Goal: Information Seeking & Learning: Check status

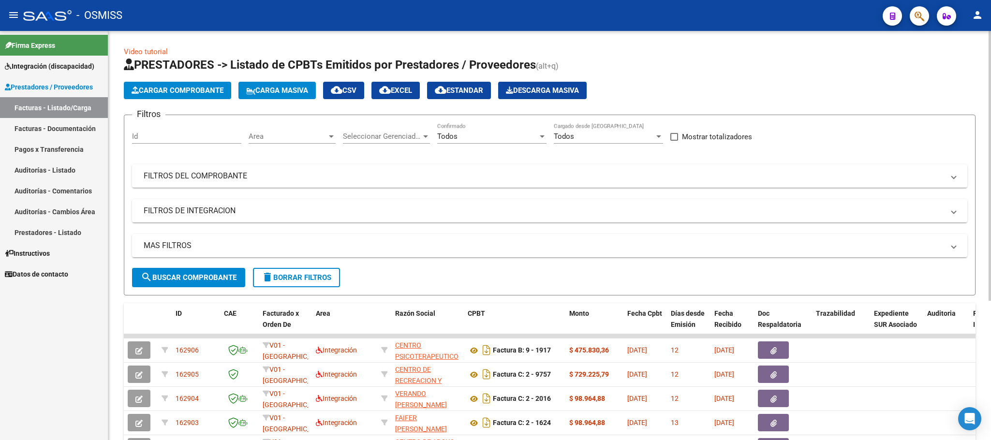
click at [317, 274] on span "delete Borrar Filtros" at bounding box center [297, 277] width 70 height 9
click at [466, 138] on div "No" at bounding box center [487, 136] width 101 height 9
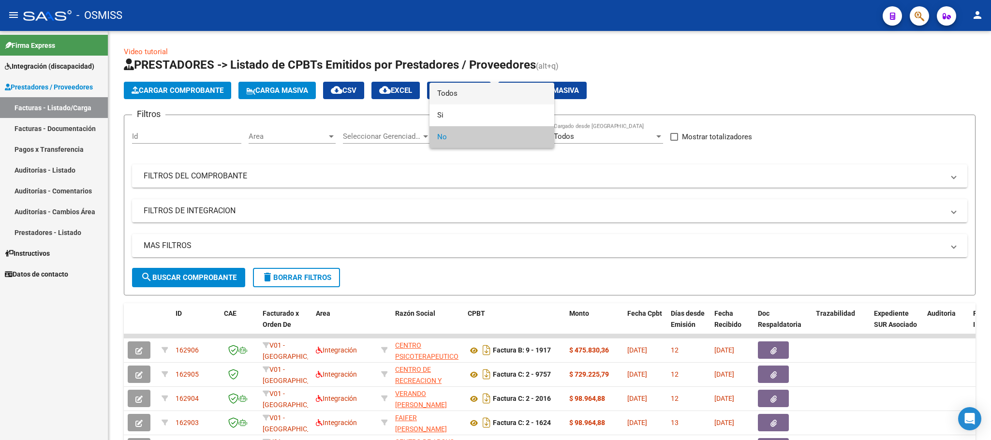
click at [477, 94] on span "Todos" at bounding box center [491, 94] width 109 height 22
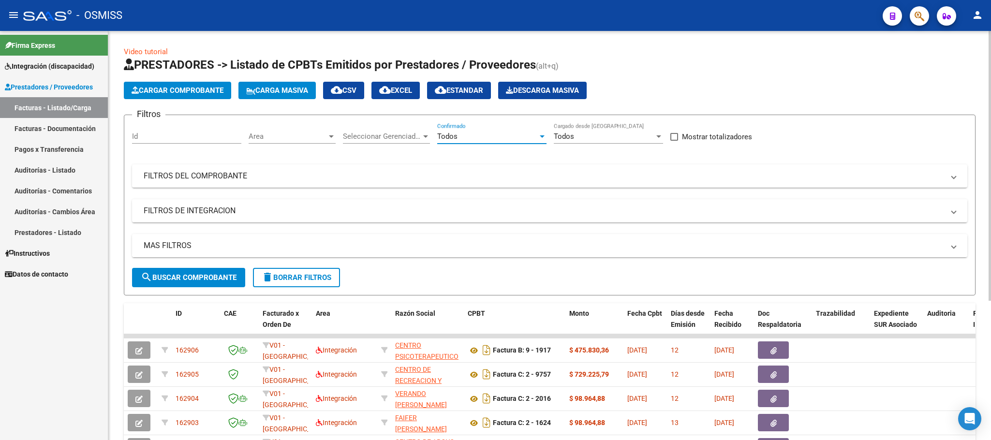
click at [181, 244] on mat-panel-title "MAS FILTROS" at bounding box center [544, 245] width 801 height 11
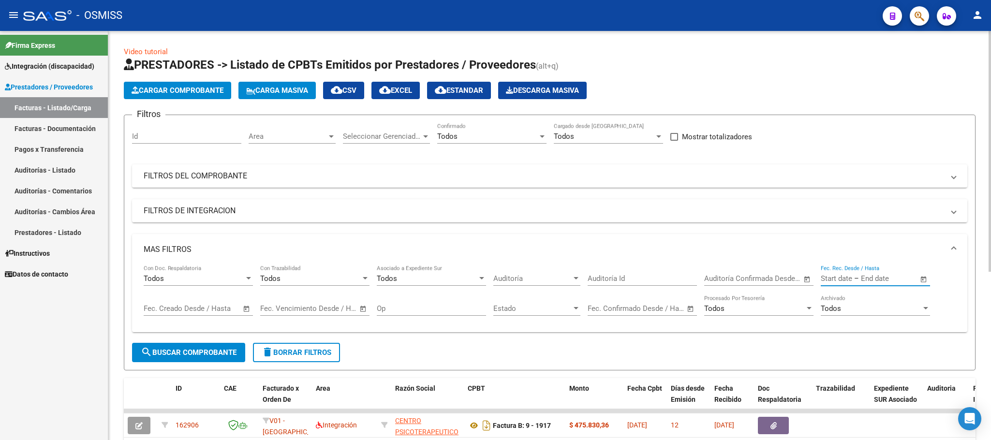
click at [895, 279] on input "text" at bounding box center [884, 278] width 47 height 9
click at [878, 197] on span "13" at bounding box center [872, 195] width 17 height 17
type input "[DATE]"
click at [878, 197] on span "13" at bounding box center [872, 195] width 17 height 17
type input "[DATE]"
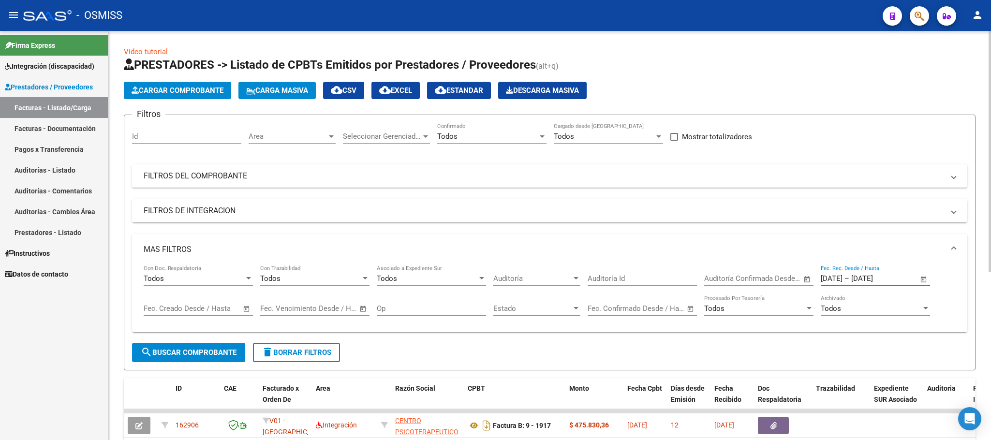
click at [213, 356] on span "search Buscar Comprobante" at bounding box center [189, 352] width 96 height 9
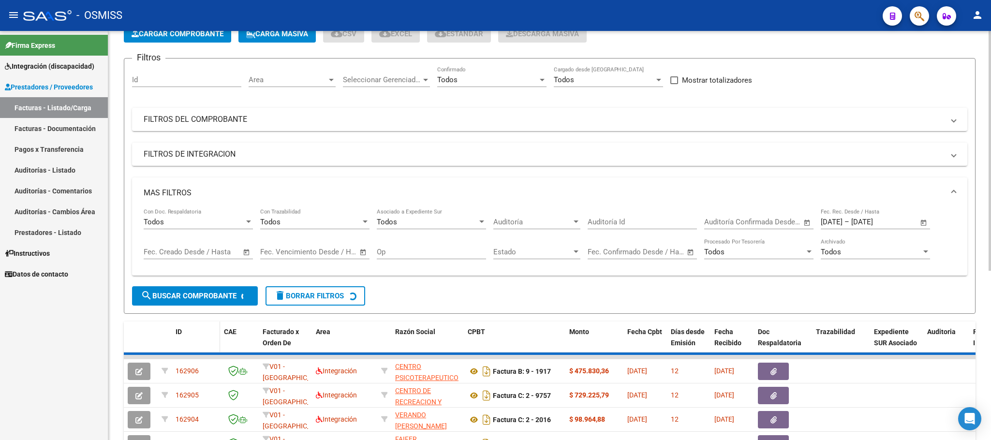
scroll to position [238, 0]
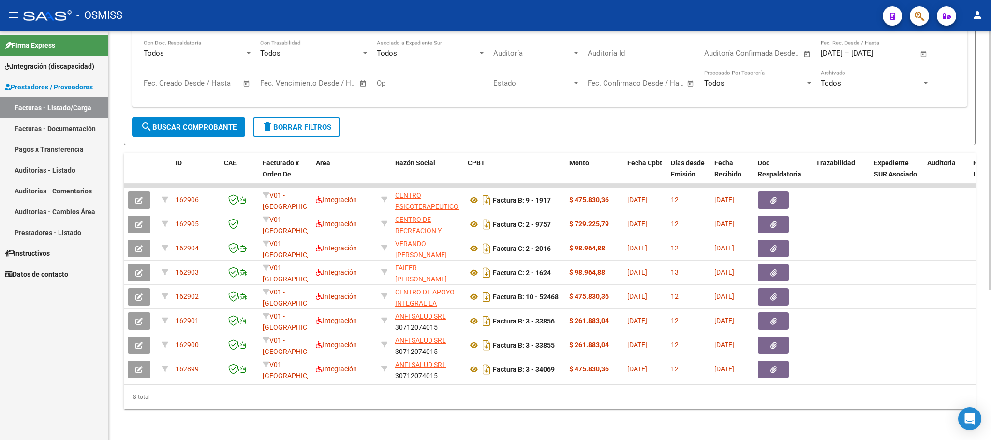
drag, startPoint x: 154, startPoint y: 399, endPoint x: 130, endPoint y: 397, distance: 24.3
click at [130, 397] on div "8 total" at bounding box center [550, 397] width 852 height 24
click at [302, 123] on span "delete Borrar Filtros" at bounding box center [297, 127] width 70 height 9
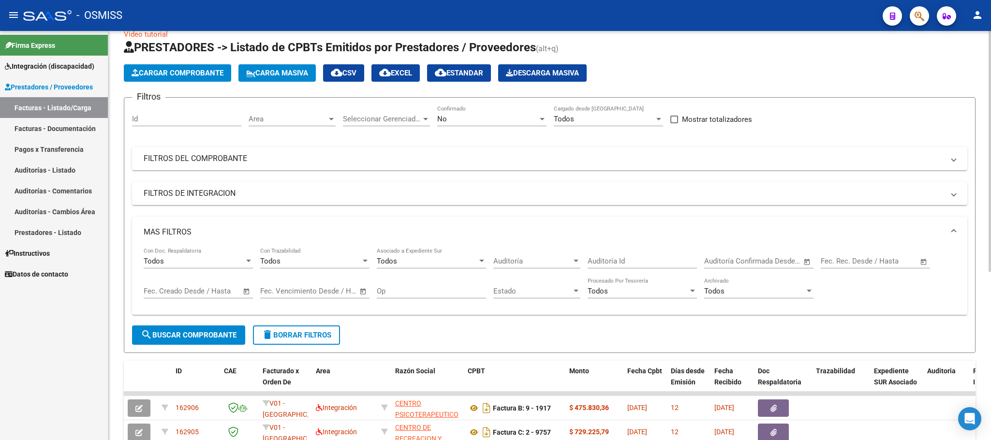
scroll to position [0, 0]
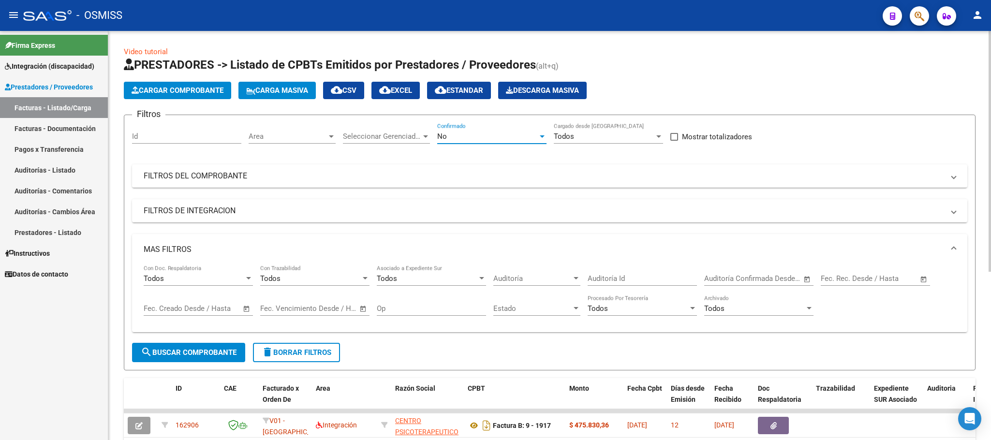
click at [489, 135] on div "No" at bounding box center [487, 136] width 101 height 9
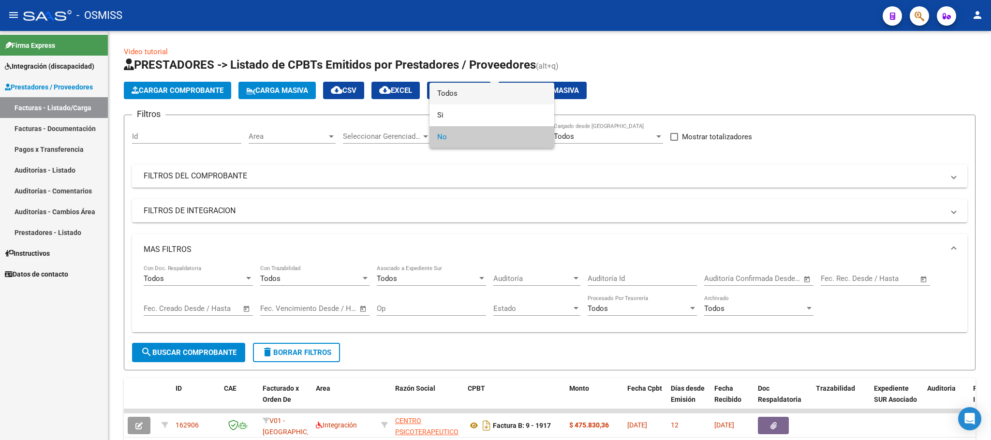
click at [484, 94] on span "Todos" at bounding box center [491, 94] width 109 height 22
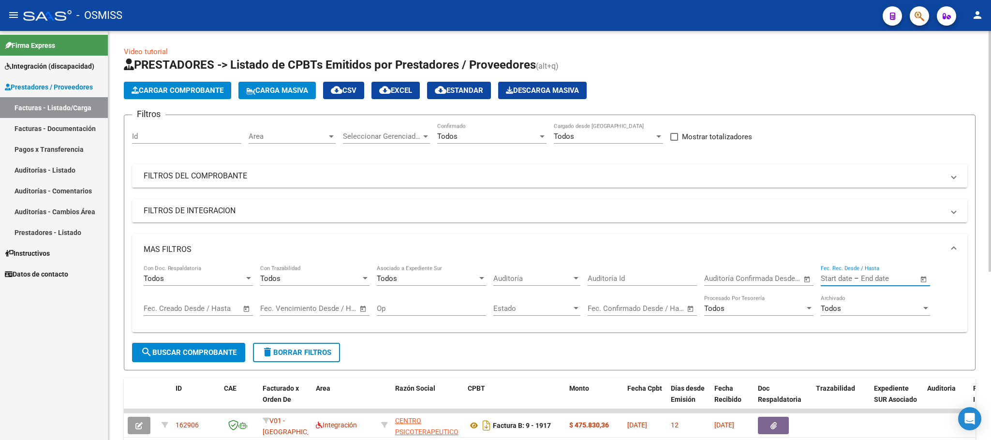
click at [880, 283] on input "text" at bounding box center [884, 278] width 47 height 9
click at [853, 194] on span "12" at bounding box center [853, 195] width 17 height 17
type input "[DATE]"
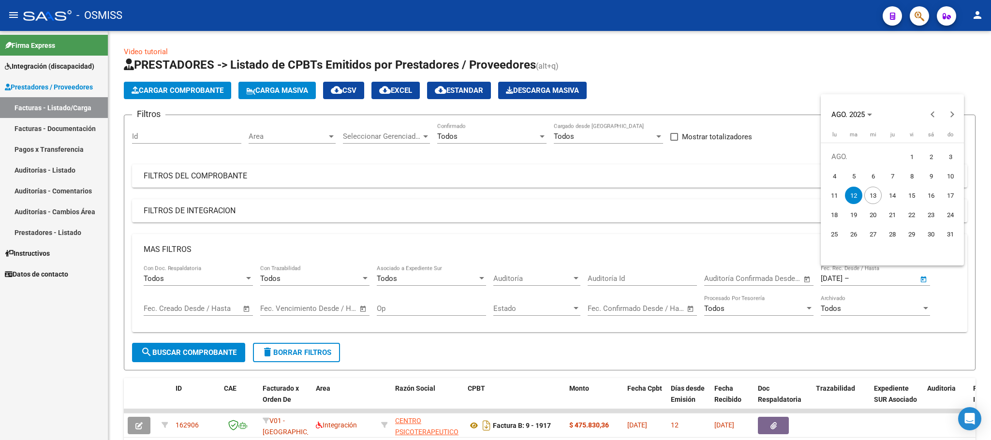
click at [853, 194] on span "12" at bounding box center [853, 195] width 17 height 17
type input "[DATE]"
click at [181, 348] on span "search Buscar Comprobante" at bounding box center [189, 352] width 96 height 9
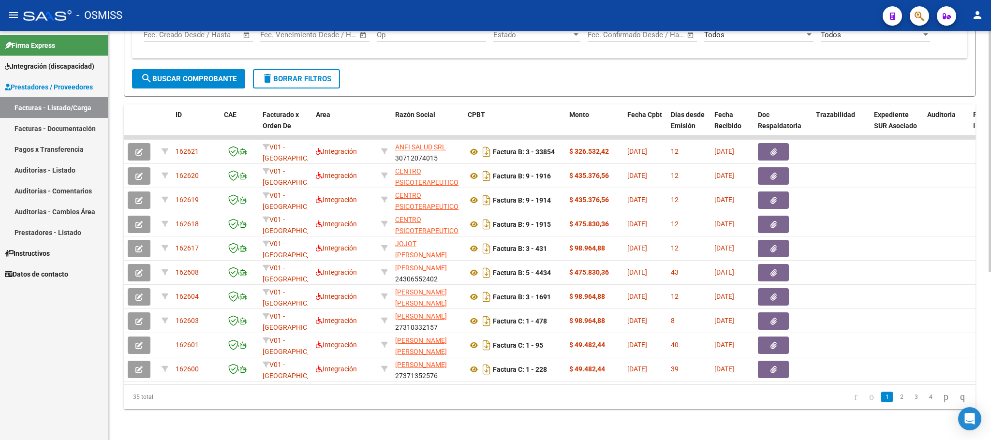
scroll to position [286, 0]
drag, startPoint x: 171, startPoint y: 396, endPoint x: 129, endPoint y: 398, distance: 42.1
click at [129, 398] on div "35 total" at bounding box center [208, 397] width 169 height 24
click at [307, 75] on span "delete Borrar Filtros" at bounding box center [297, 79] width 70 height 9
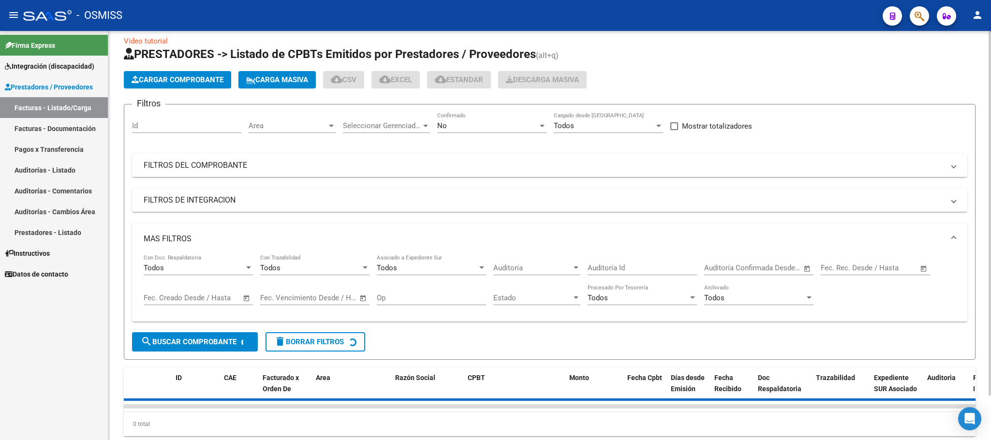
scroll to position [0, 0]
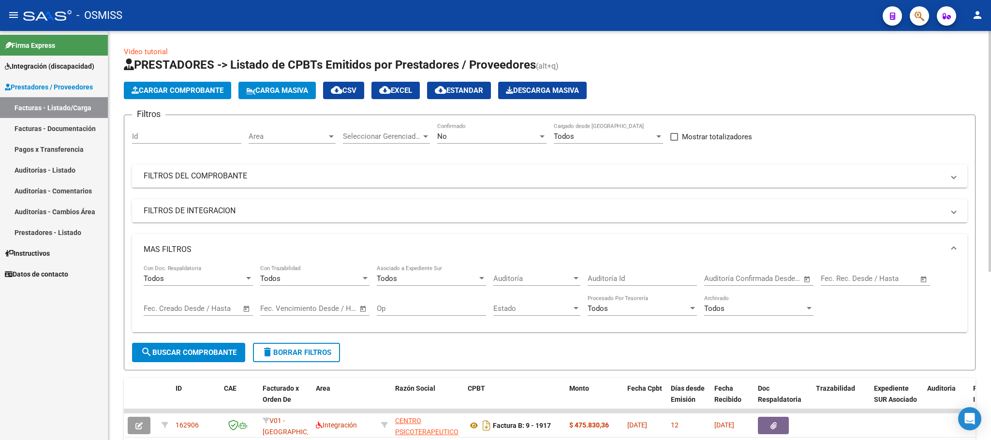
click at [463, 141] on div "No" at bounding box center [487, 136] width 101 height 9
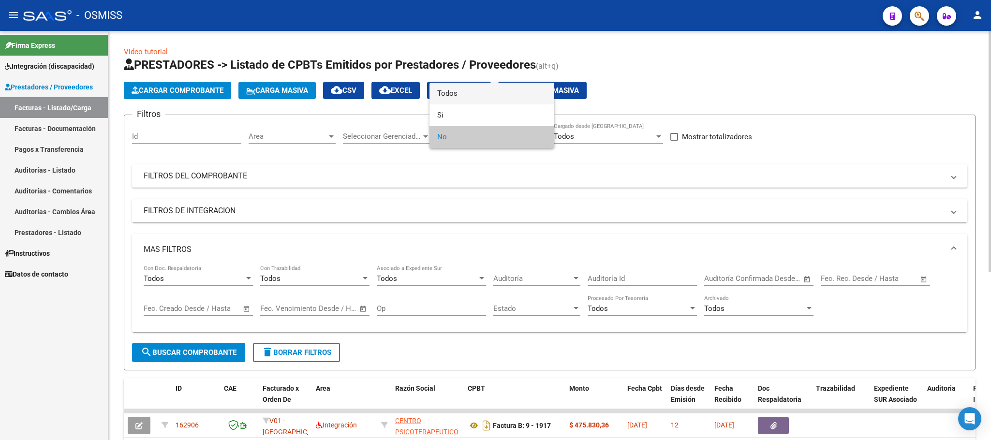
click at [478, 89] on span "Todos" at bounding box center [491, 94] width 109 height 22
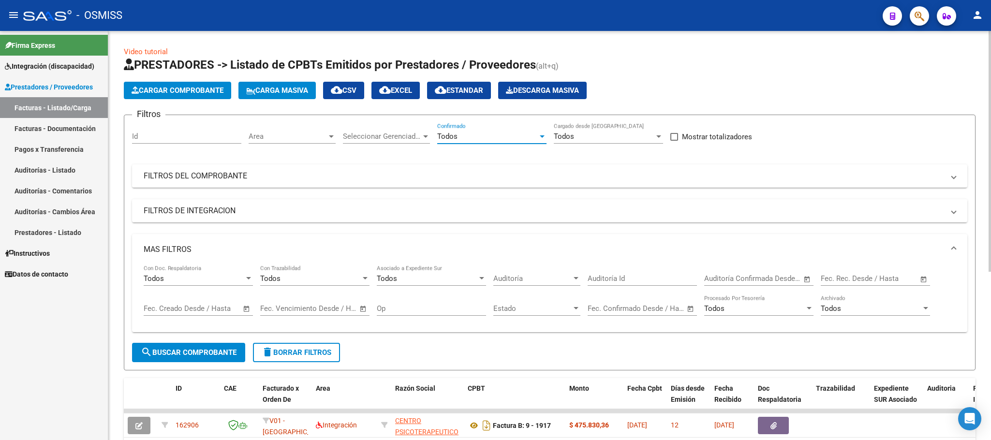
click at [852, 279] on div "Start date – End date" at bounding box center [870, 278] width 98 height 9
click at [871, 193] on span "13" at bounding box center [872, 195] width 17 height 17
type input "[DATE]"
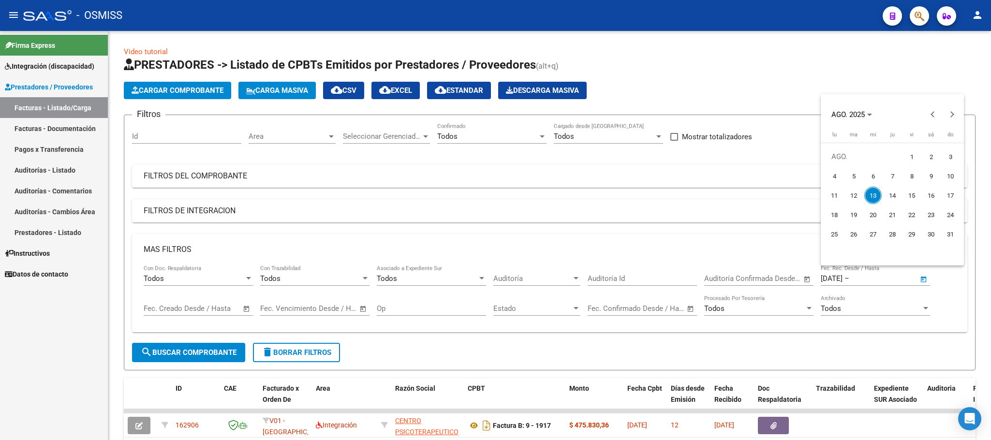
click at [871, 194] on span "13" at bounding box center [872, 195] width 17 height 17
type input "[DATE]"
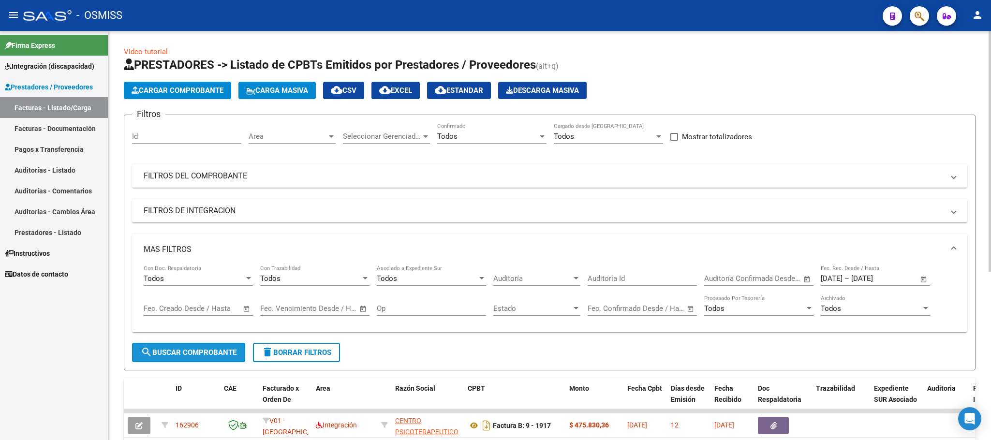
click at [192, 352] on span "search Buscar Comprobante" at bounding box center [189, 352] width 96 height 9
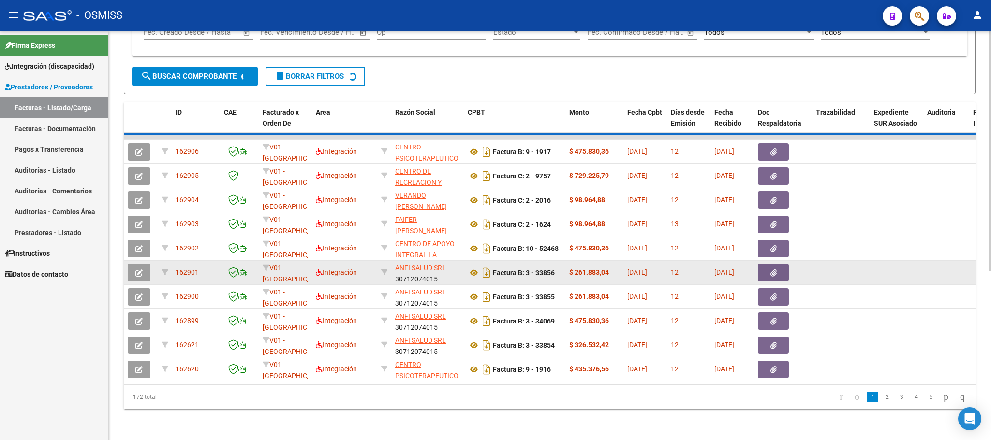
scroll to position [238, 0]
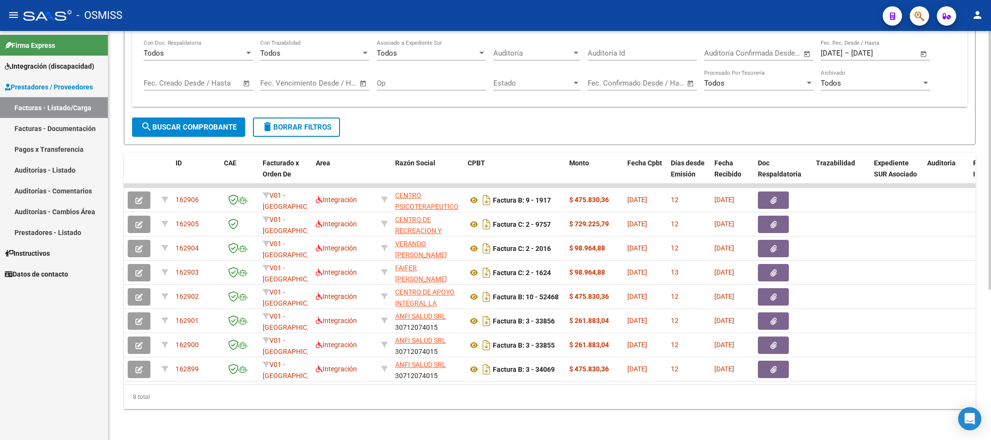
drag, startPoint x: 154, startPoint y: 398, endPoint x: 121, endPoint y: 398, distance: 33.4
click at [121, 398] on div "Video tutorial PRESTADORES -> Listado de CPBTs Emitidos por Prestadores / Prove…" at bounding box center [549, 123] width 883 height 635
click at [170, 123] on span "search Buscar Comprobante" at bounding box center [189, 127] width 96 height 9
click at [167, 398] on div "8 total" at bounding box center [550, 397] width 852 height 24
drag, startPoint x: 159, startPoint y: 399, endPoint x: 118, endPoint y: 397, distance: 41.2
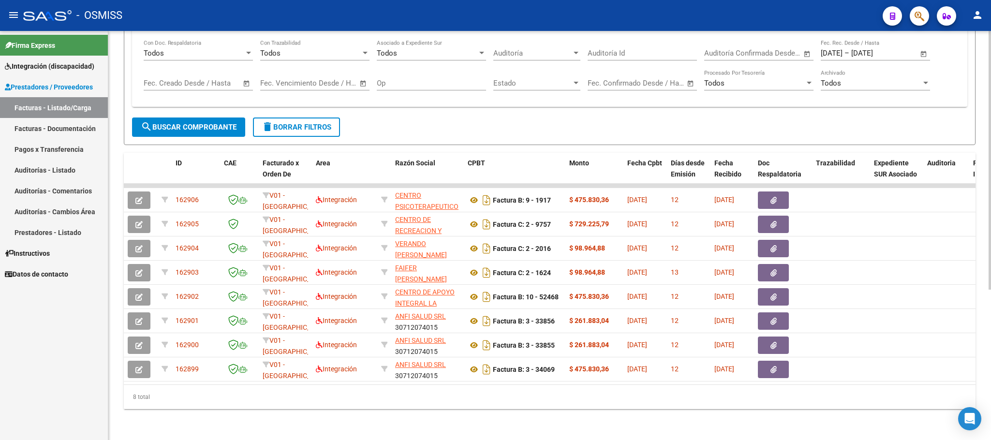
click at [118, 397] on div "Video tutorial PRESTADORES -> Listado de CPBTs Emitidos por Prestadores / Prove…" at bounding box center [549, 123] width 883 height 635
click at [213, 123] on span "search Buscar Comprobante" at bounding box center [189, 127] width 96 height 9
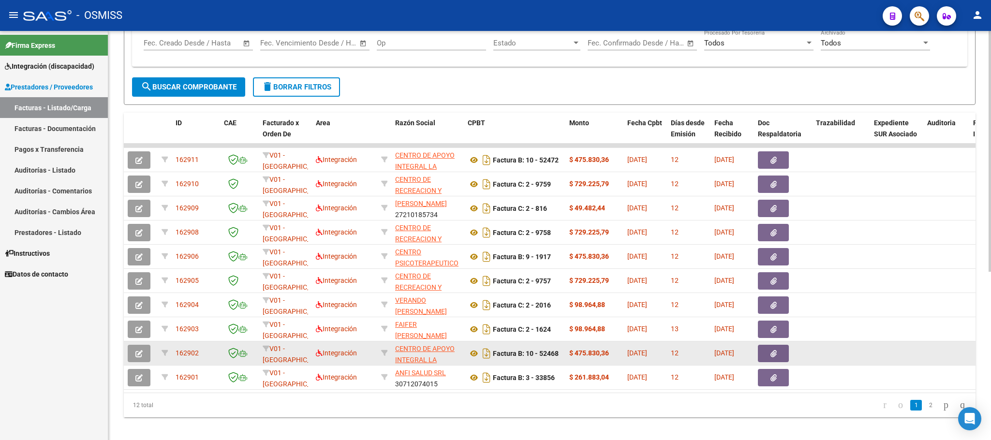
scroll to position [286, 0]
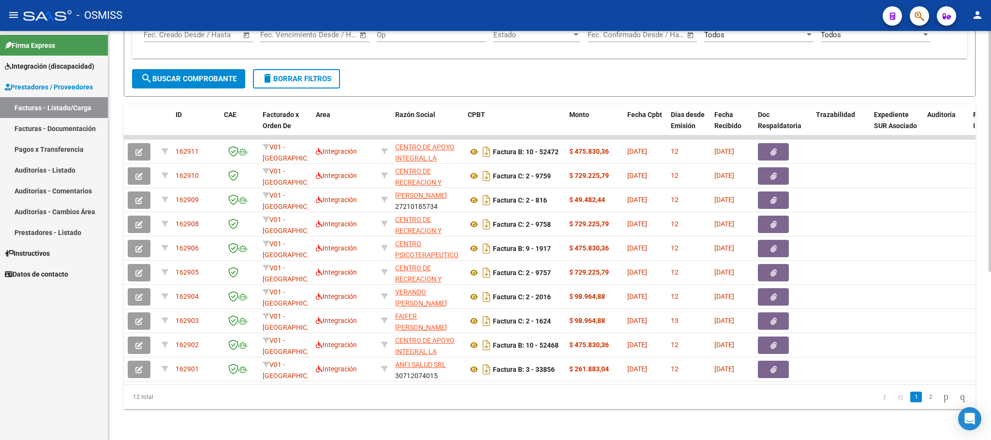
drag, startPoint x: 164, startPoint y: 392, endPoint x: 130, endPoint y: 397, distance: 35.2
click at [130, 397] on div "12 total" at bounding box center [208, 397] width 169 height 24
